Goal: Task Accomplishment & Management: Use online tool/utility

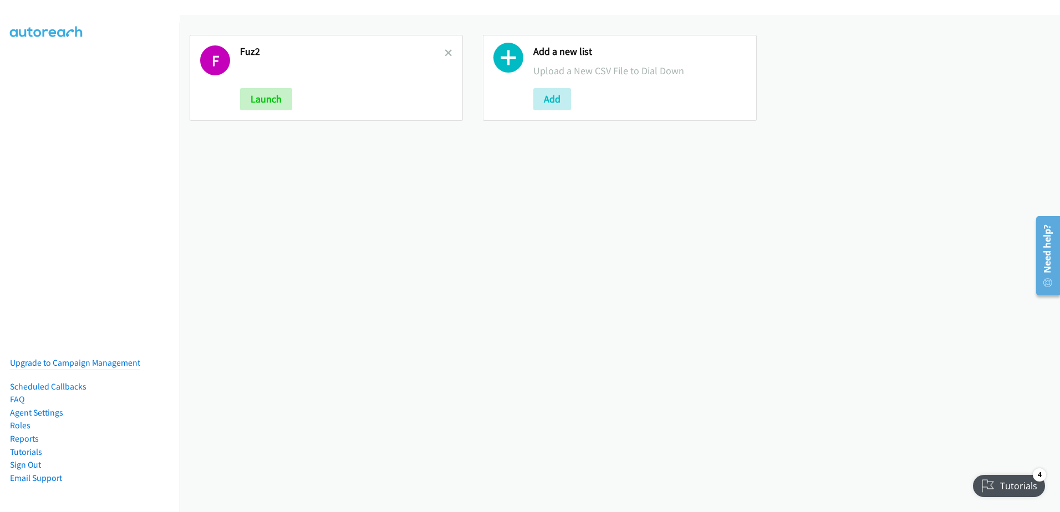
click at [533, 96] on button "Add" at bounding box center [552, 99] width 38 height 22
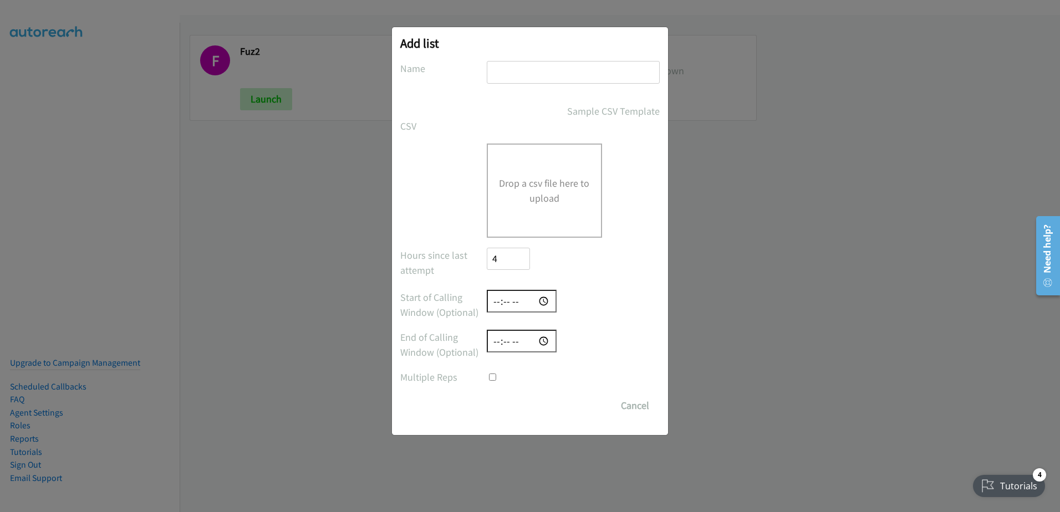
checkbox input "true"
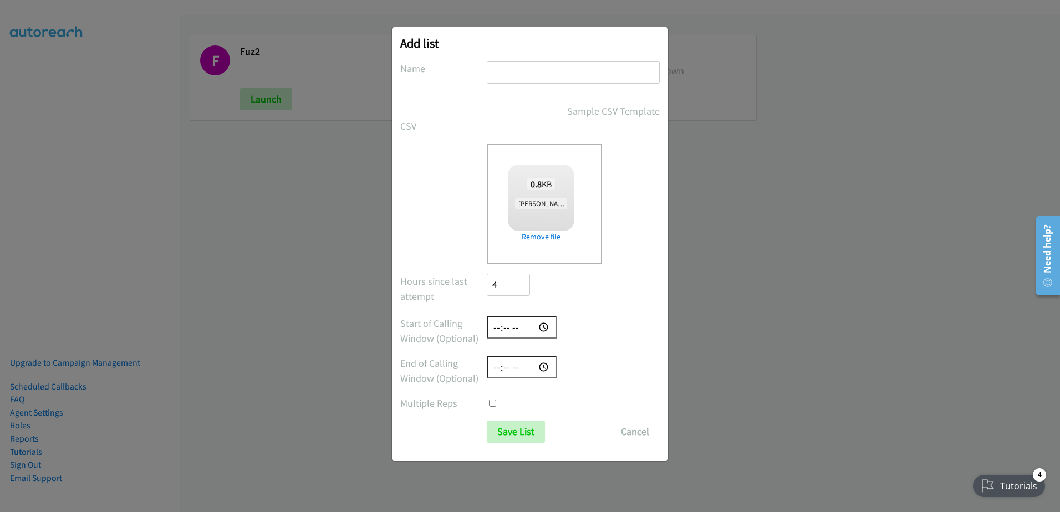
click at [534, 65] on input "text" at bounding box center [573, 72] width 173 height 23
type input "new"
click at [526, 432] on input "Save List" at bounding box center [516, 432] width 58 height 22
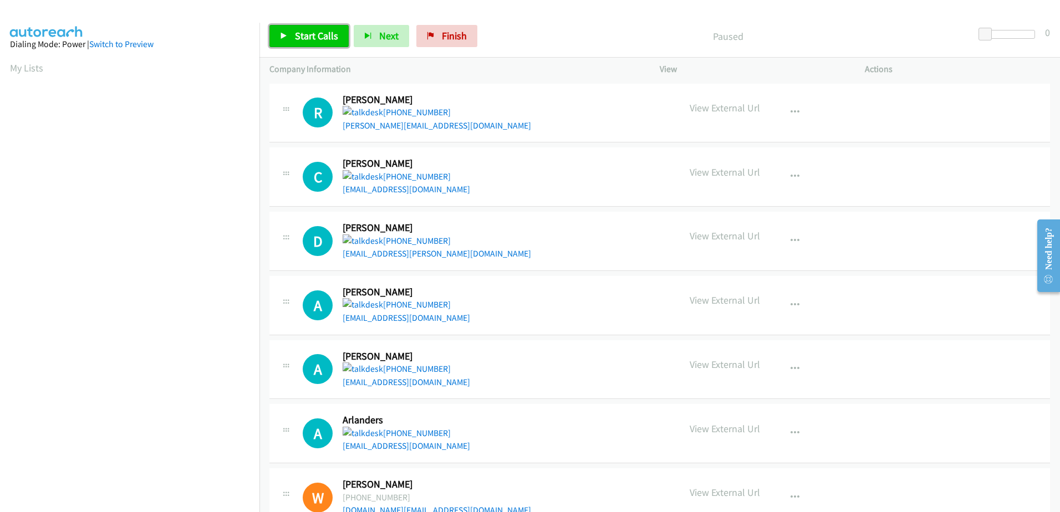
click at [324, 28] on link "Start Calls" at bounding box center [308, 36] width 79 height 22
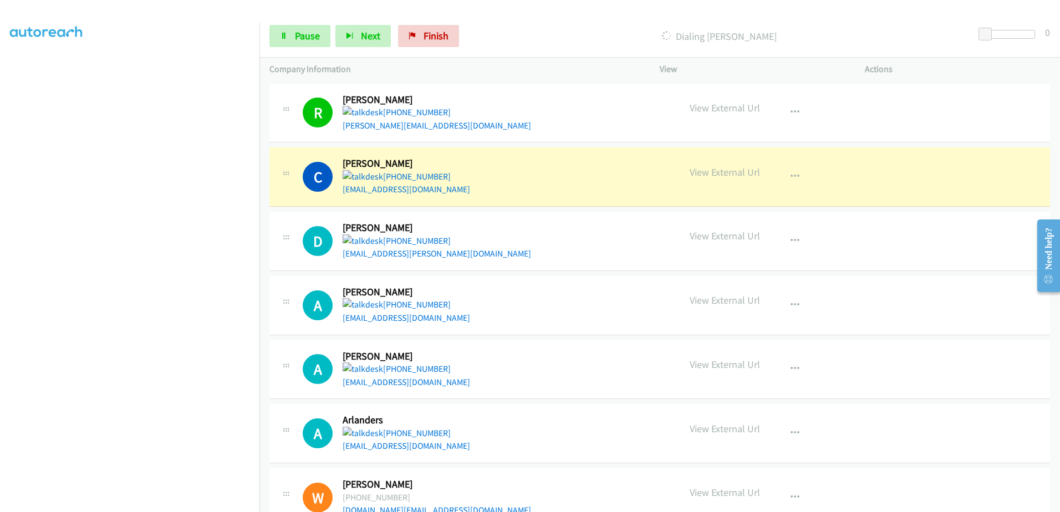
scroll to position [55, 0]
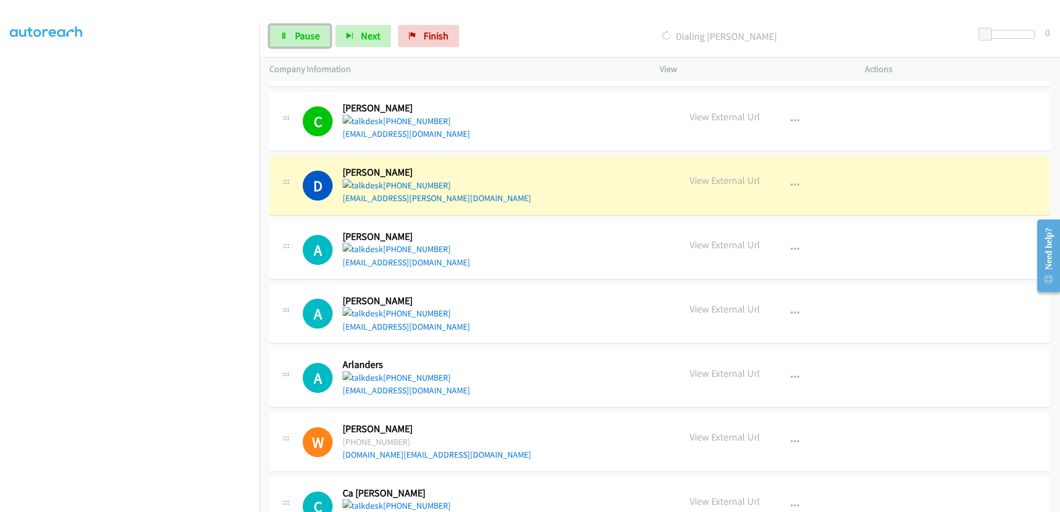
drag, startPoint x: 310, startPoint y: 35, endPoint x: 331, endPoint y: 8, distance: 34.4
click at [310, 35] on span "Pause" at bounding box center [307, 35] width 25 height 13
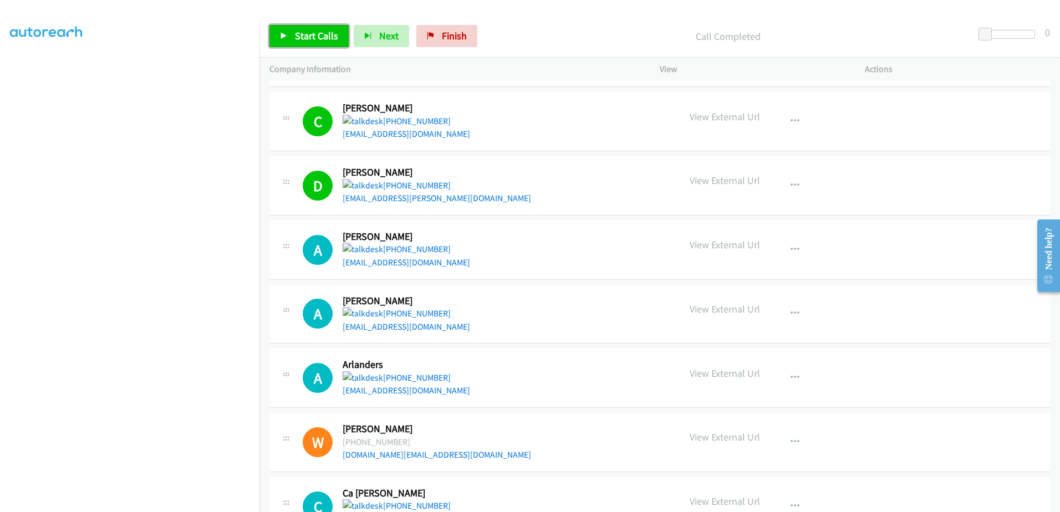
click at [305, 25] on link "Start Calls" at bounding box center [308, 36] width 79 height 22
drag, startPoint x: 393, startPoint y: 268, endPoint x: 393, endPoint y: 261, distance: 6.7
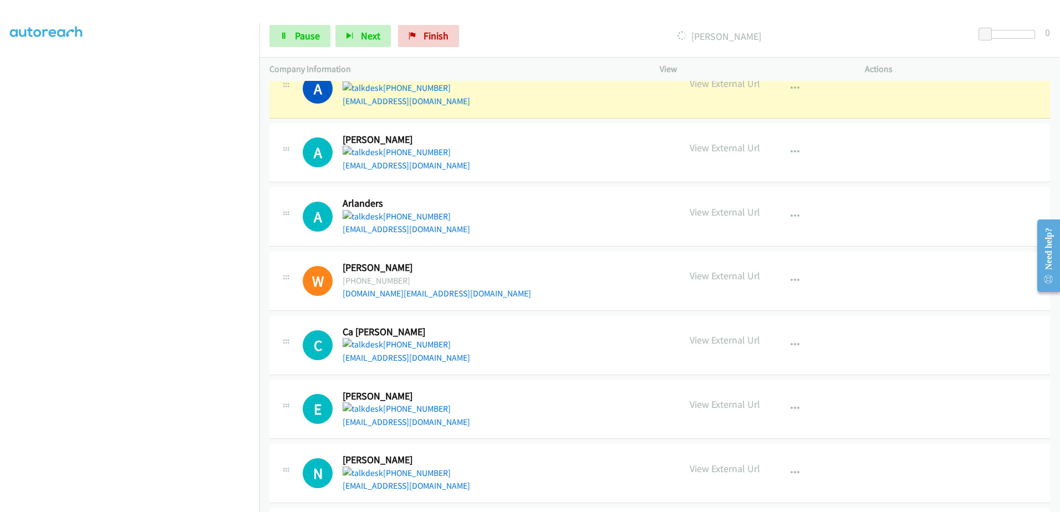
scroll to position [222, 0]
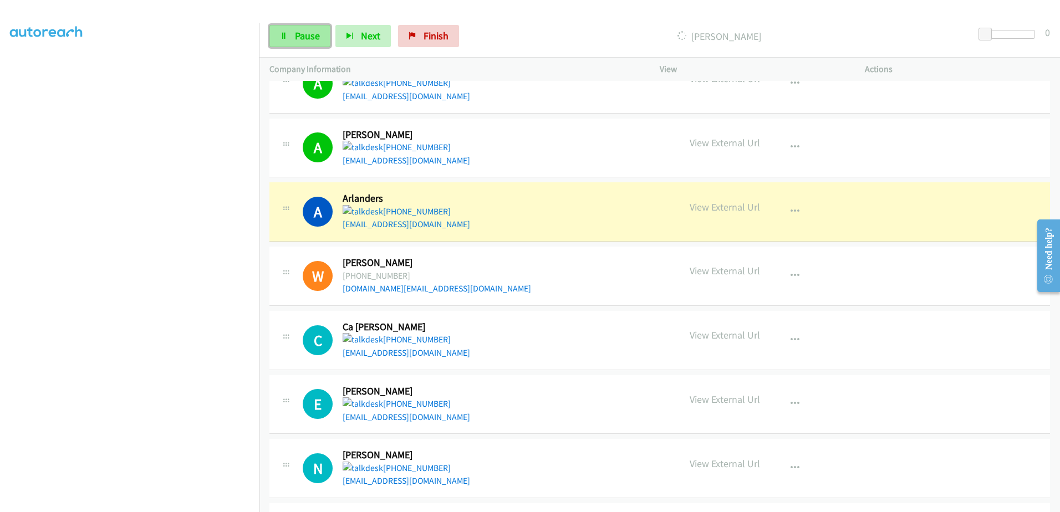
click at [307, 30] on span "Pause" at bounding box center [307, 35] width 25 height 13
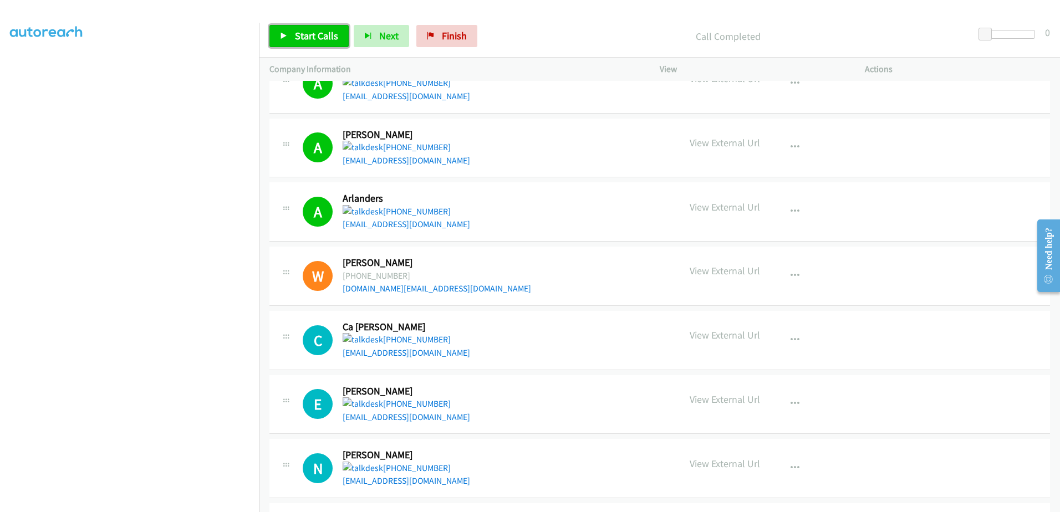
click at [307, 39] on span "Start Calls" at bounding box center [316, 35] width 43 height 13
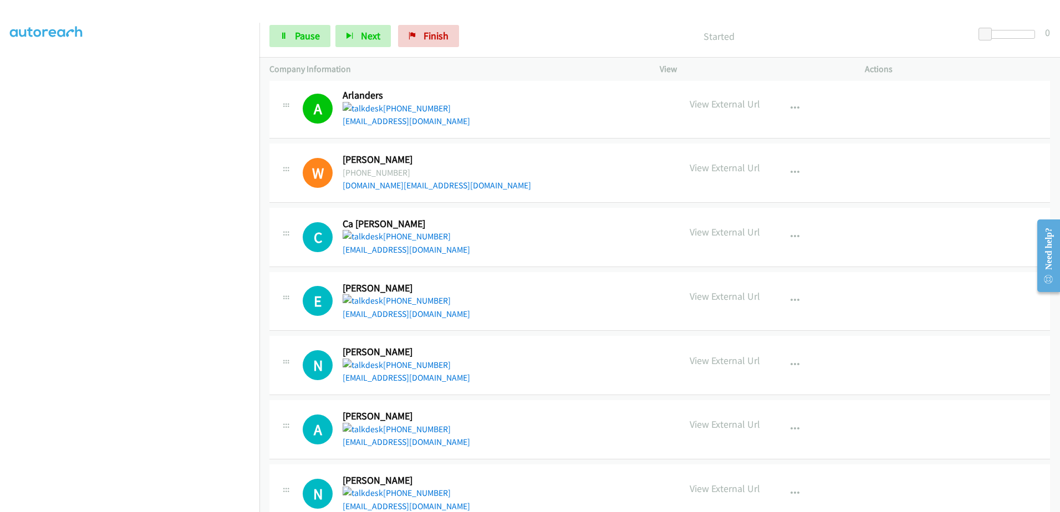
scroll to position [333, 0]
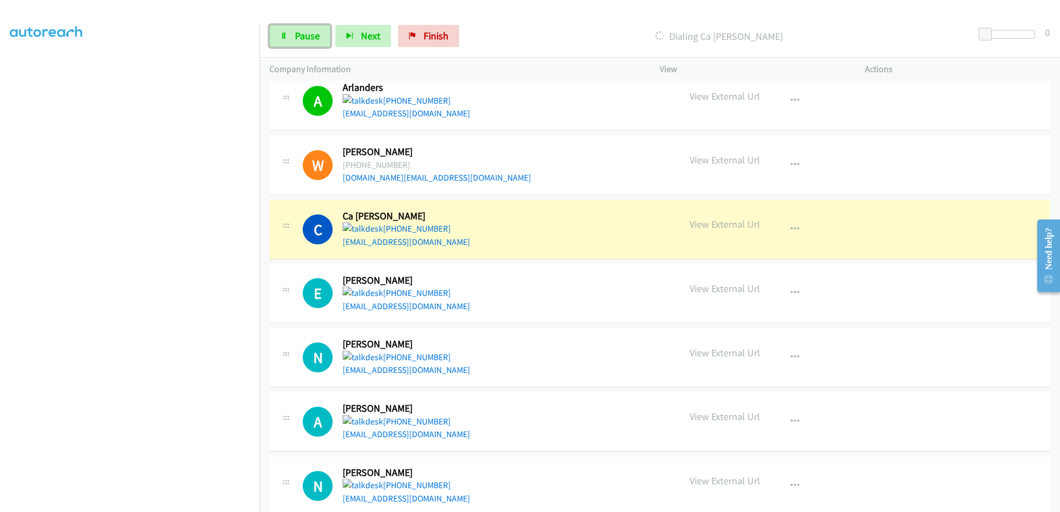
drag, startPoint x: 310, startPoint y: 29, endPoint x: 313, endPoint y: 13, distance: 16.9
click at [310, 29] on span "Pause" at bounding box center [307, 35] width 25 height 13
